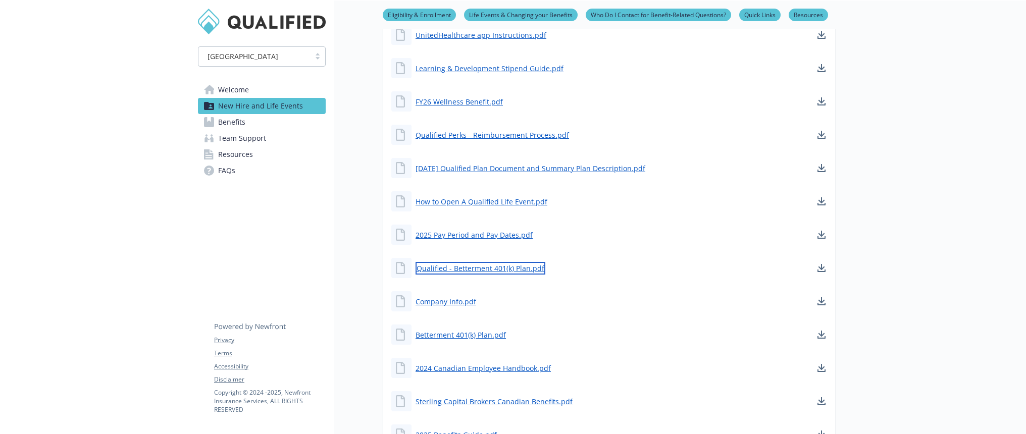
scroll to position [674, 0]
